Goal: Information Seeking & Learning: Compare options

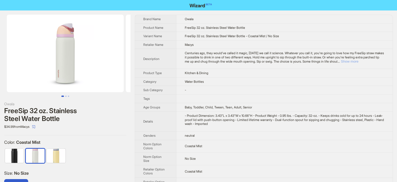
click at [359, 61] on button "Show more" at bounding box center [350, 61] width 18 height 4
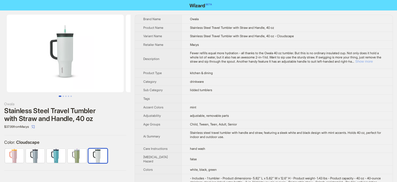
click at [373, 61] on button "Show more" at bounding box center [365, 61] width 18 height 4
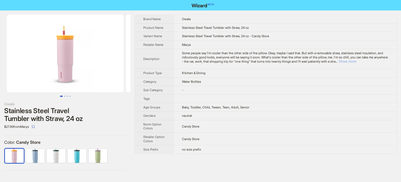
click at [357, 61] on button "Show more" at bounding box center [348, 61] width 18 height 4
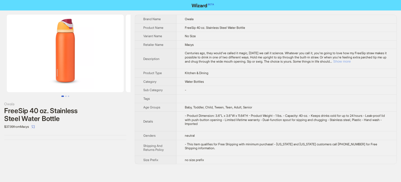
click at [351, 62] on button "Show more" at bounding box center [342, 61] width 18 height 4
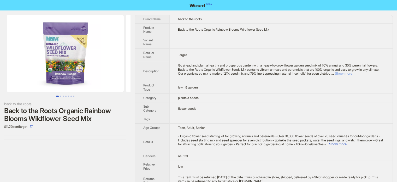
click at [353, 73] on button "Show more" at bounding box center [344, 73] width 18 height 4
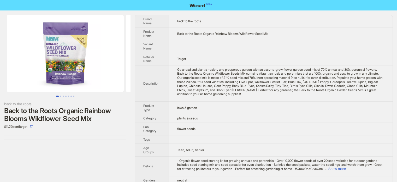
scroll to position [39, 0]
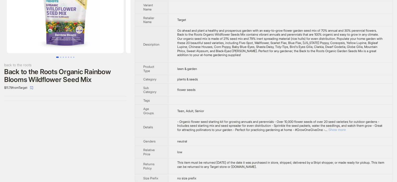
click at [346, 128] on button "Show more" at bounding box center [338, 130] width 18 height 4
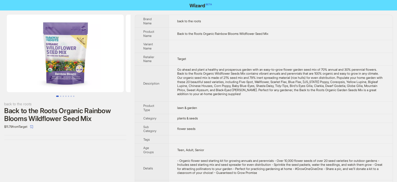
scroll to position [0, 0]
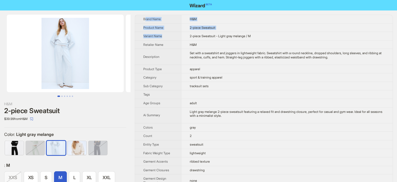
drag, startPoint x: 145, startPoint y: 19, endPoint x: 167, endPoint y: 37, distance: 28.5
click at [182, 52] on td "Set with a sweatshirt and joggers in lightweight fabric. Sweatshirt with a roun…" at bounding box center [287, 57] width 212 height 16
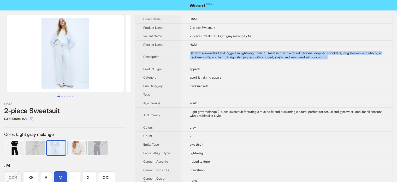
drag, startPoint x: 189, startPoint y: 51, endPoint x: 355, endPoint y: 58, distance: 166.1
click at [355, 58] on td "Set with a sweatshirt and joggers in lightweight fabric. Sweatshirt with a roun…" at bounding box center [287, 57] width 212 height 16
copy div "Set with a sweatshirt and joggers in lightweight fabric. Sweatshirt with a roun…"
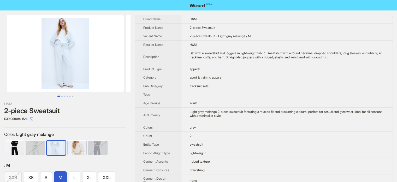
click at [259, 88] on td "tracksuit sets" at bounding box center [287, 86] width 212 height 9
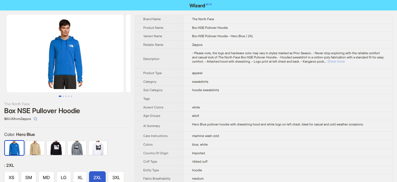
click at [345, 62] on button "Show more" at bounding box center [337, 61] width 18 height 4
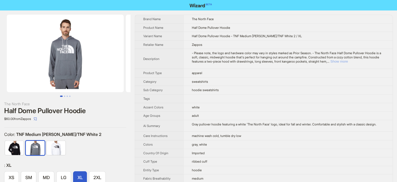
click at [348, 61] on button "Show more" at bounding box center [340, 61] width 18 height 4
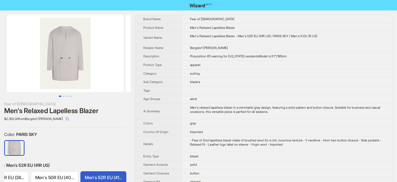
scroll to position [0, 82]
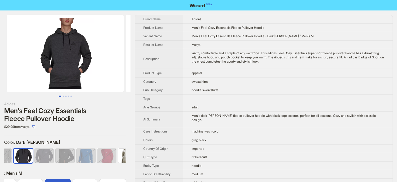
scroll to position [0, 34]
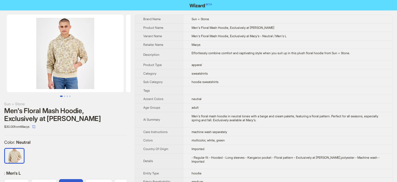
scroll to position [0, 22]
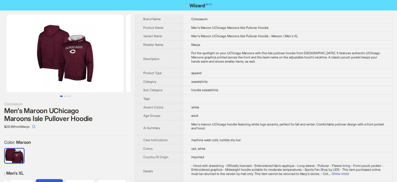
scroll to position [0, 54]
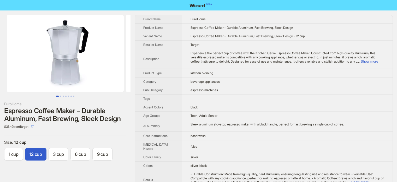
click at [34, 127] on icon "select" at bounding box center [32, 126] width 3 height 3
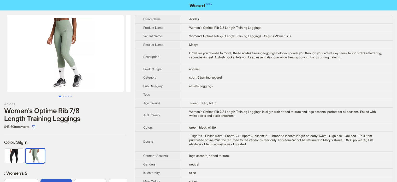
scroll to position [0, 29]
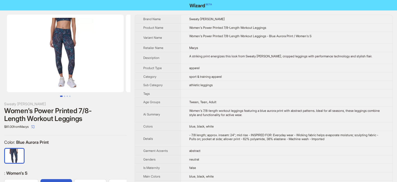
scroll to position [0, 29]
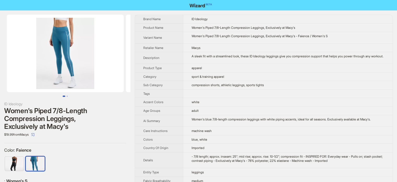
scroll to position [0, 29]
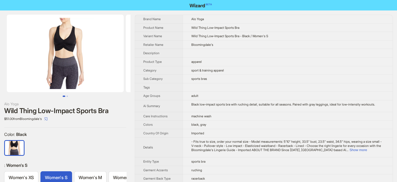
scroll to position [0, 29]
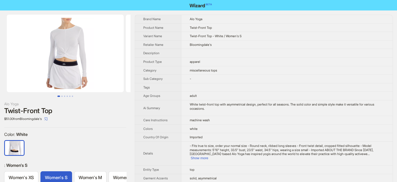
scroll to position [0, 16]
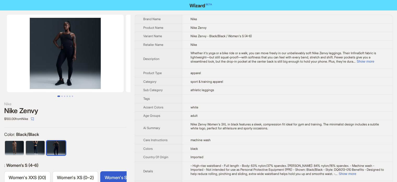
scroll to position [0, 90]
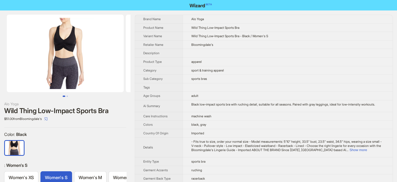
scroll to position [0, 29]
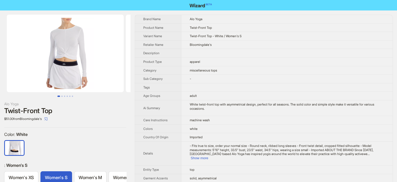
scroll to position [0, 16]
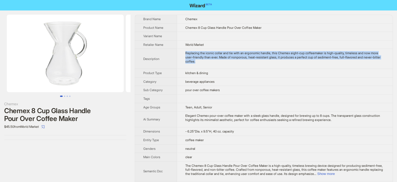
drag, startPoint x: 186, startPoint y: 52, endPoint x: 216, endPoint y: 64, distance: 32.0
click at [216, 64] on td "Replacing the iconic collar and tie with an ergonomic handle, this Chemex eight…" at bounding box center [285, 59] width 216 height 20
copy div "Replacing the iconic collar and tie with an ergonomic handle, this Chemex eight…"
click at [230, 63] on td "Replacing the iconic collar and tie with an ergonomic handle, this Chemex eight…" at bounding box center [285, 59] width 216 height 20
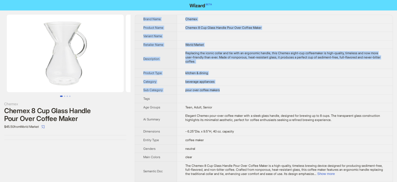
drag, startPoint x: 142, startPoint y: 18, endPoint x: 235, endPoint y: 92, distance: 119.2
click at [235, 92] on tbody "Brand Name Chemex Product Name Chemex 8 Cup Glass Handle Pour Over Coffee Maker…" at bounding box center [264, 112] width 258 height 194
copy tbody "Brand Name Chemex Product Name Chemex 8 Cup Glass Handle Pour Over Coffee Maker…"
click at [240, 73] on td "kitchen & dining" at bounding box center [285, 73] width 216 height 9
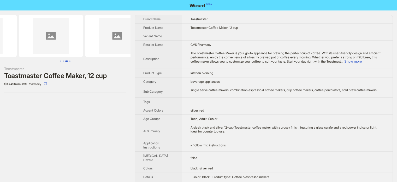
drag, startPoint x: 97, startPoint y: 45, endPoint x: 7, endPoint y: 42, distance: 91.0
click at [7, 42] on ul at bounding box center [65, 36] width 131 height 42
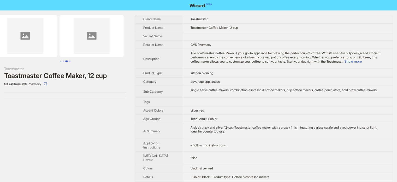
drag, startPoint x: 72, startPoint y: 43, endPoint x: 19, endPoint y: 43, distance: 53.1
click at [19, 43] on ul at bounding box center [65, 36] width 131 height 42
click at [47, 84] on icon "select" at bounding box center [45, 83] width 3 height 3
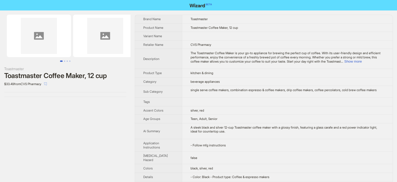
click at [50, 85] on button "button" at bounding box center [45, 83] width 8 height 8
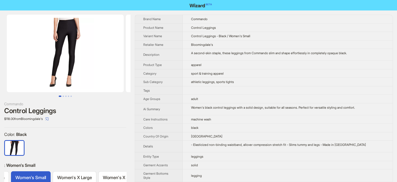
scroll to position [0, 83]
